Goal: Transaction & Acquisition: Purchase product/service

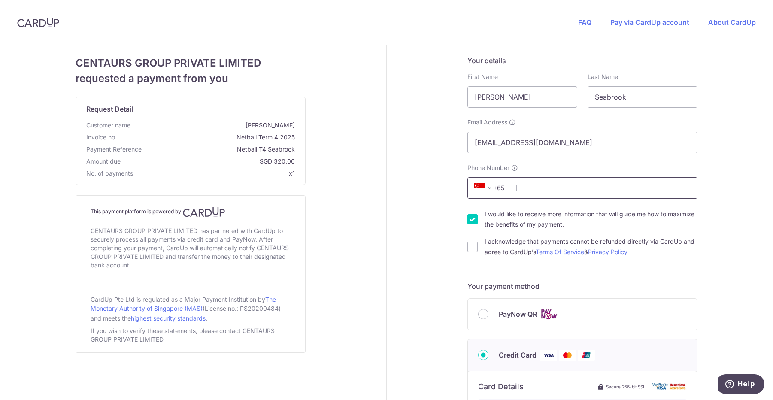
click at [526, 186] on input "Phone Number" at bounding box center [582, 187] width 230 height 21
type input "81570533"
click button "Generate PayNow QR" at bounding box center [0, 0] width 0 height 0
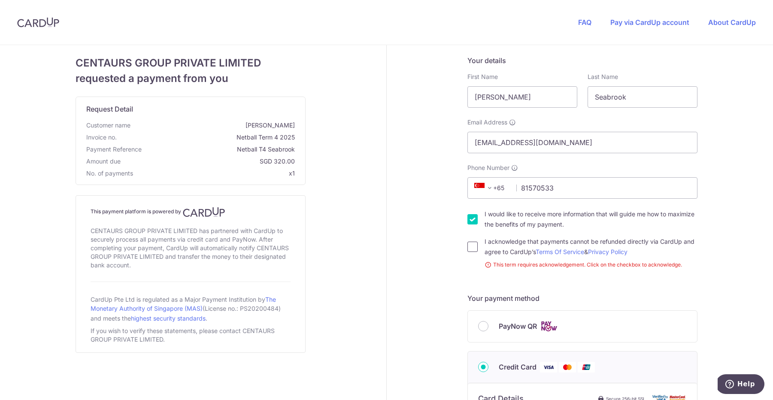
click at [473, 246] on input "I acknowledge that payments cannot be refunded directly via CardUp and agree to…" at bounding box center [472, 247] width 10 height 10
checkbox input "true"
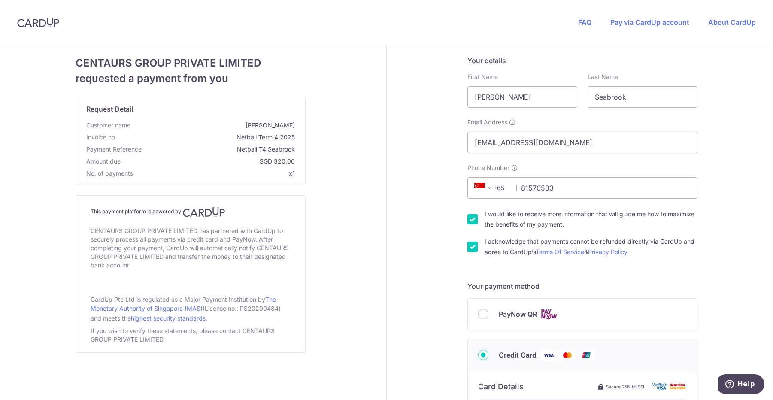
click at [474, 216] on input "I would like to receive more information that will guide me how to maximize the…" at bounding box center [472, 219] width 10 height 10
checkbox input "false"
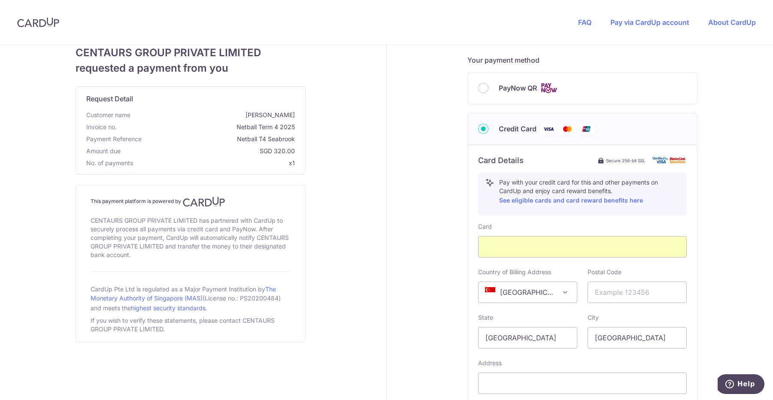
scroll to position [236, 0]
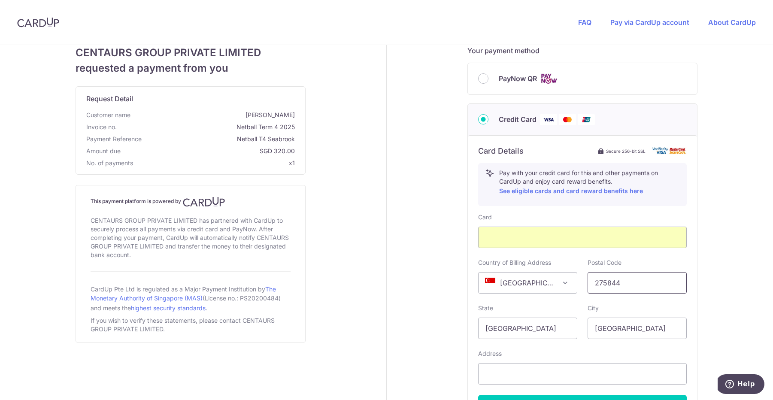
type input "275844"
click at [567, 351] on div "Address" at bounding box center [582, 366] width 209 height 35
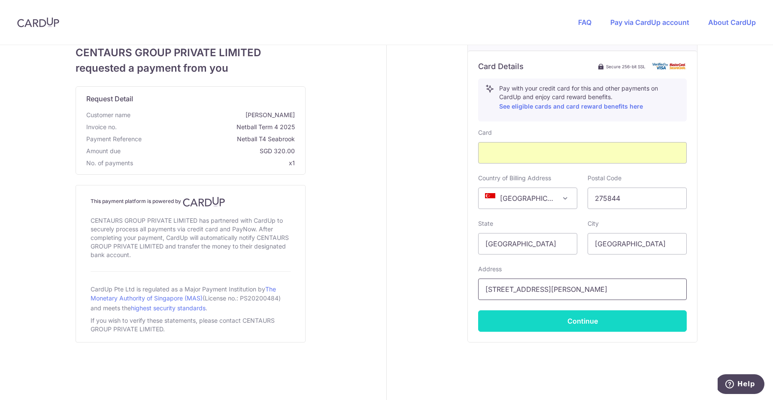
type input "[STREET_ADDRESS][PERSON_NAME]"
click at [585, 325] on button "Continue" at bounding box center [582, 320] width 209 height 21
type input "**** 9520"
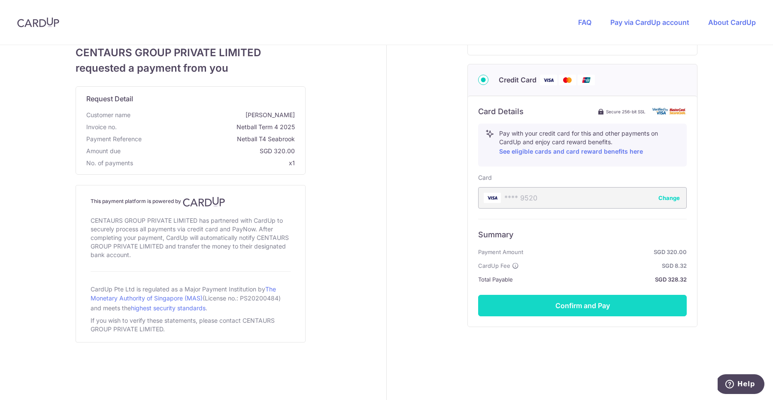
scroll to position [275, 0]
click at [584, 305] on button "Confirm and Pay" at bounding box center [582, 305] width 209 height 21
